Goal: Check status: Check status

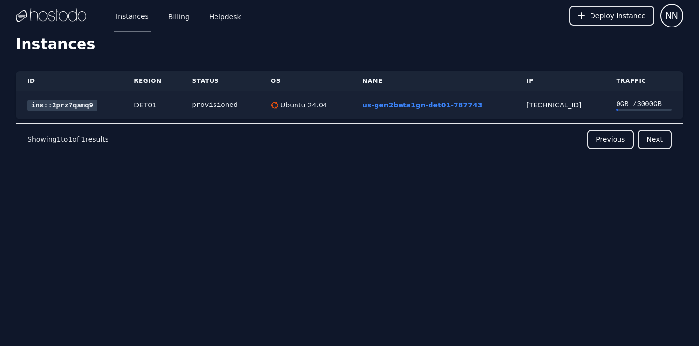
click at [416, 104] on link "us-gen2beta1gn-det01-787743" at bounding box center [422, 105] width 120 height 8
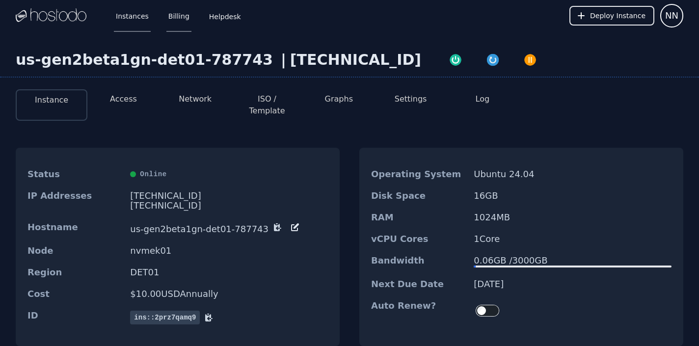
click at [181, 21] on link "Billing" at bounding box center [178, 16] width 25 height 32
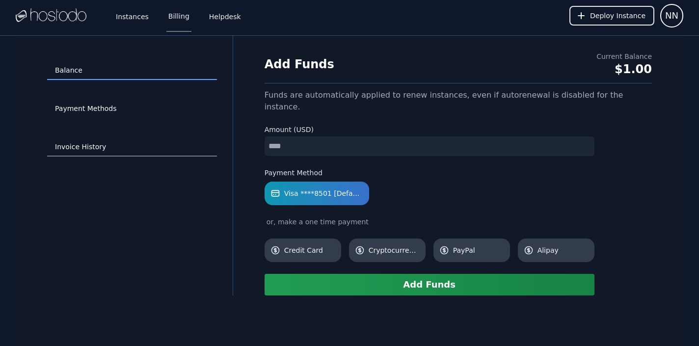
click at [76, 147] on link "Invoice History" at bounding box center [132, 147] width 170 height 19
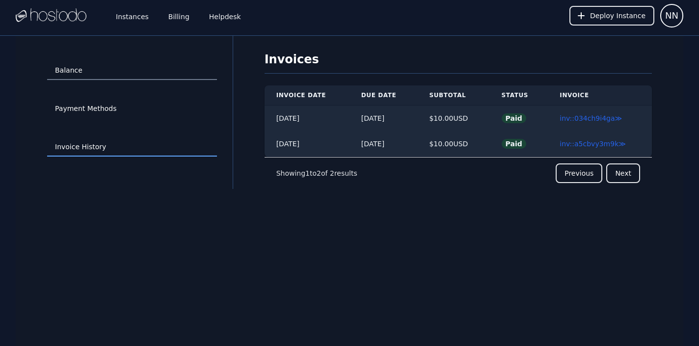
click at [80, 69] on link "Balance" at bounding box center [132, 70] width 170 height 19
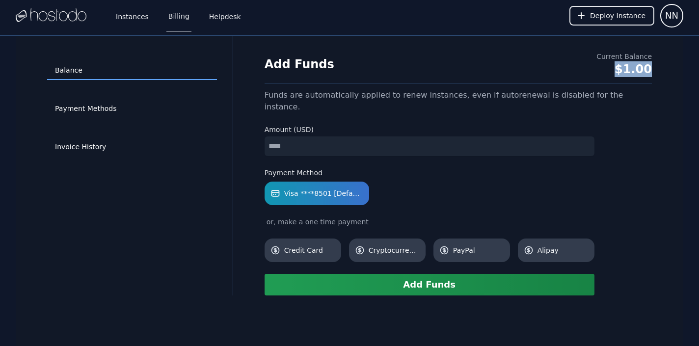
drag, startPoint x: 619, startPoint y: 68, endPoint x: 650, endPoint y: 70, distance: 31.5
click at [650, 70] on div "$1.00" at bounding box center [624, 69] width 55 height 16
click at [139, 21] on link "Instances" at bounding box center [132, 16] width 37 height 32
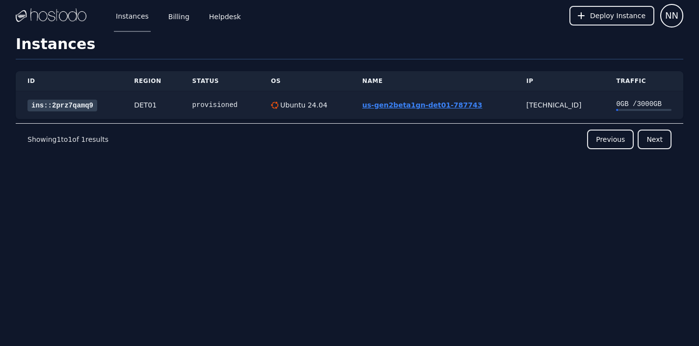
click at [387, 108] on link "us-gen2beta1gn-det01-787743" at bounding box center [422, 105] width 120 height 8
